Goal: Task Accomplishment & Management: Use online tool/utility

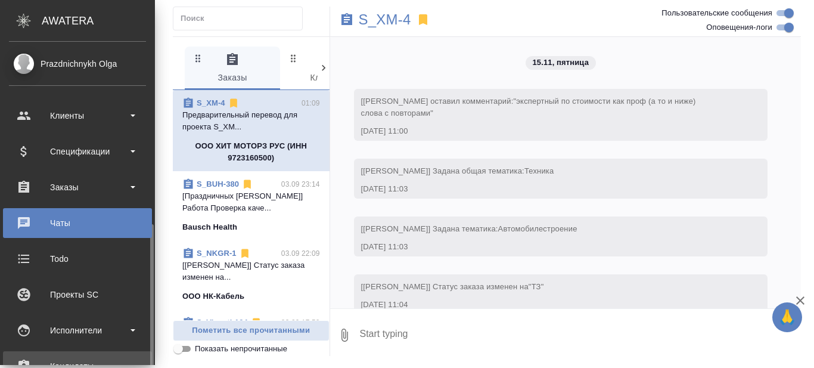
scroll to position [119, 0]
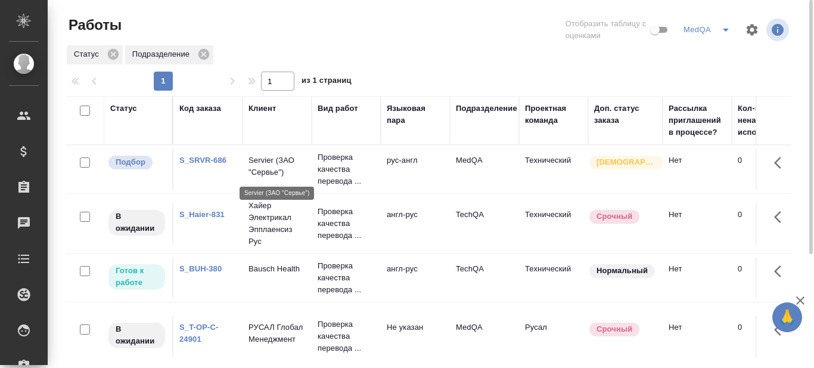
click at [278, 165] on p "Servier (ЗАО "Сервье")" at bounding box center [276, 166] width 57 height 24
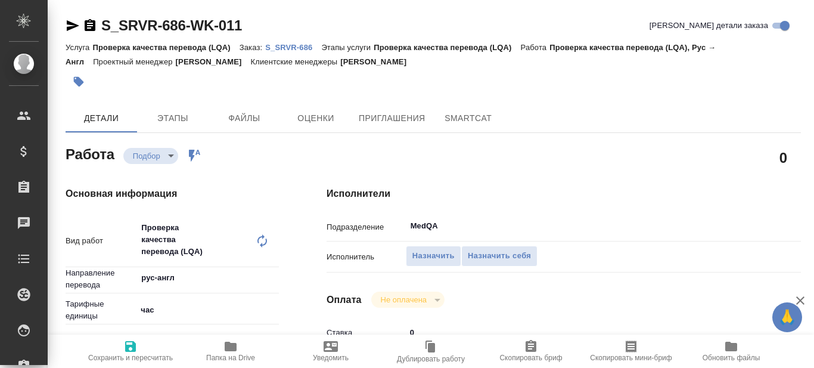
type textarea "x"
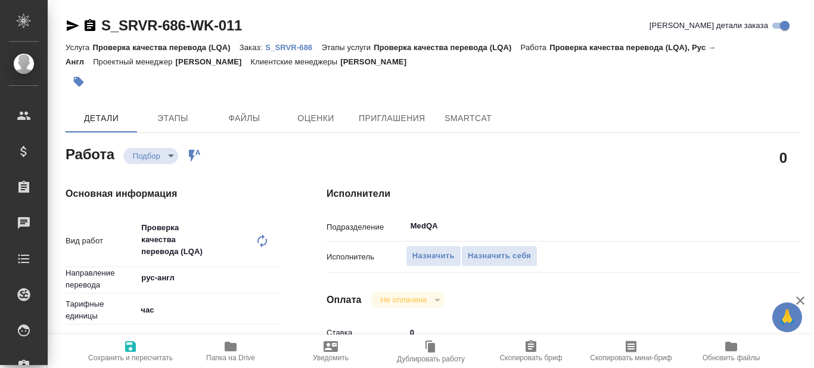
type textarea "x"
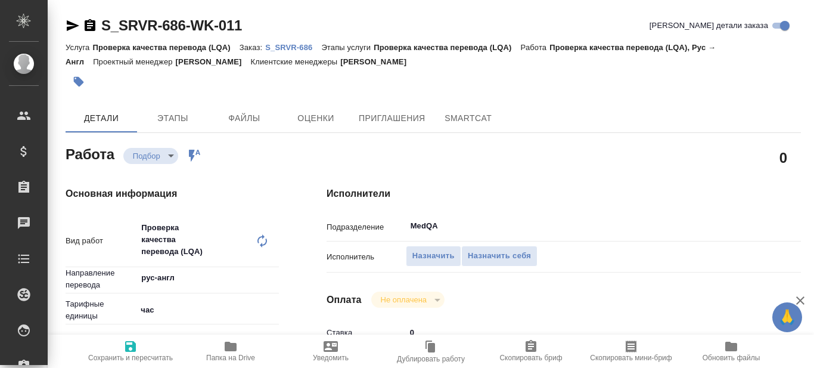
type textarea "x"
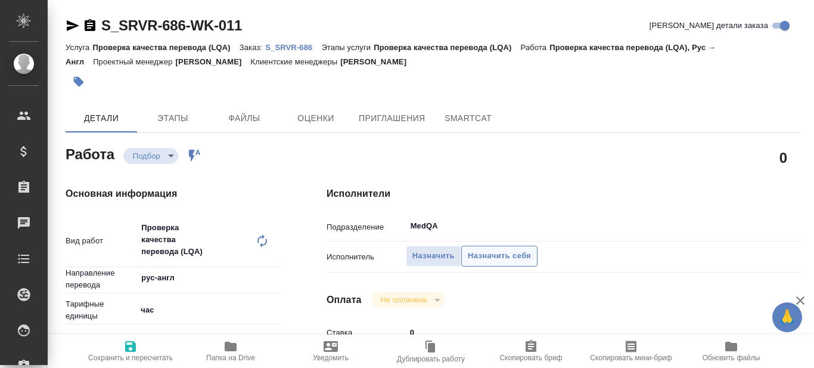
type textarea "x"
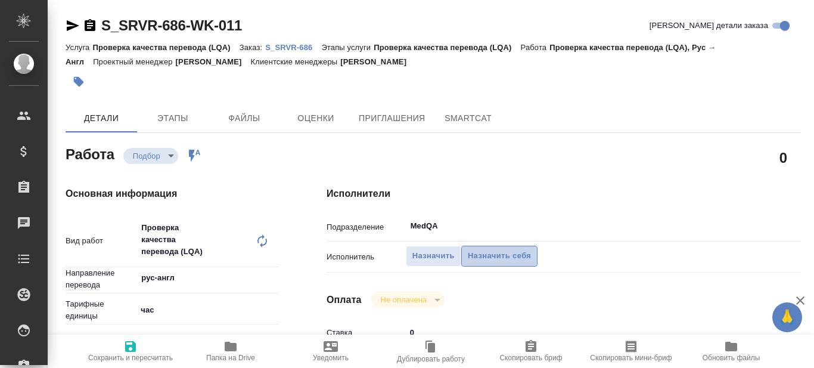
click at [513, 256] on span "Назначить себя" at bounding box center [499, 256] width 63 height 14
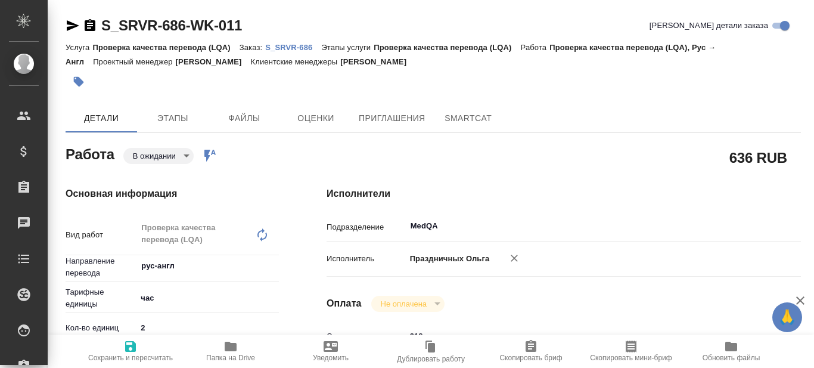
type textarea "x"
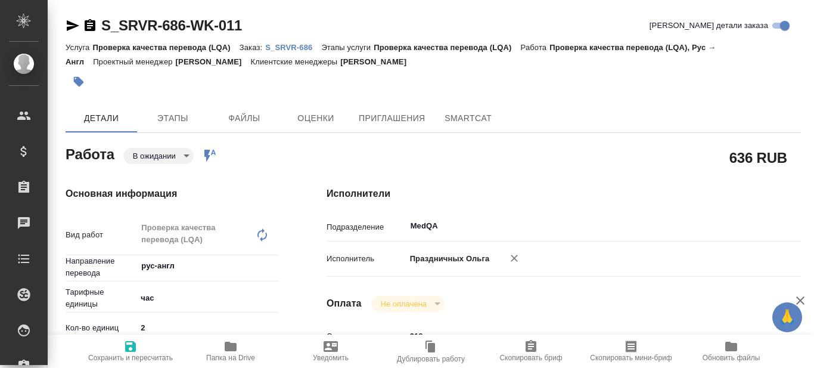
type textarea "x"
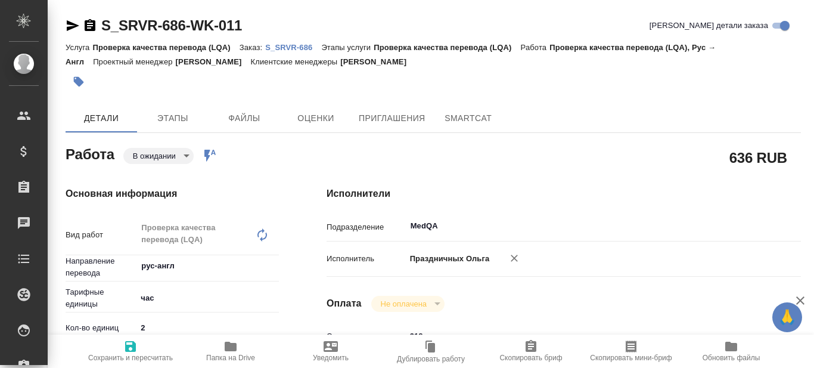
type textarea "x"
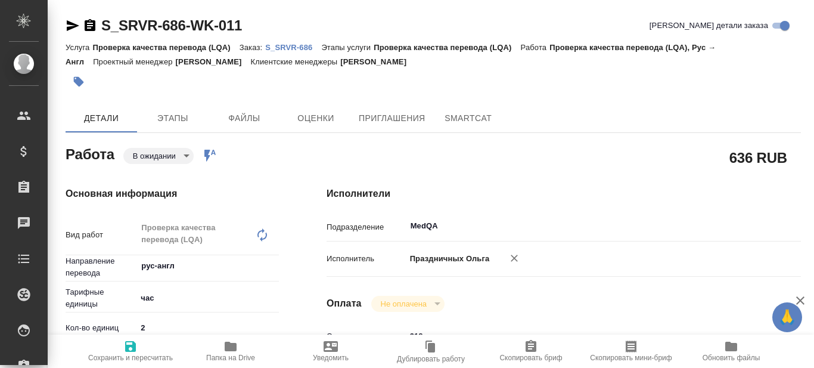
type textarea "x"
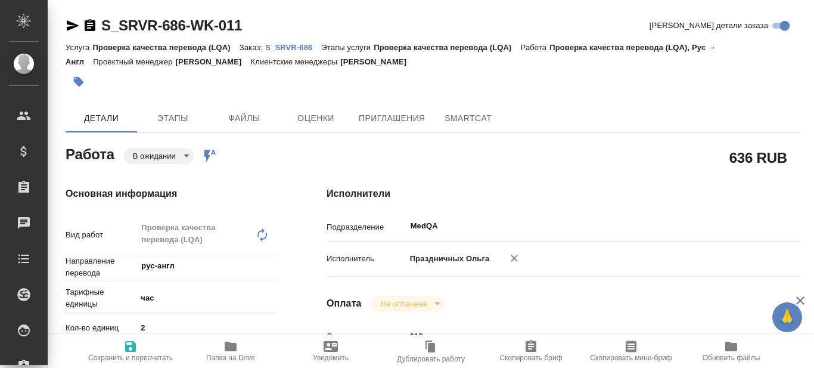
type textarea "x"
